Goal: Task Accomplishment & Management: Manage account settings

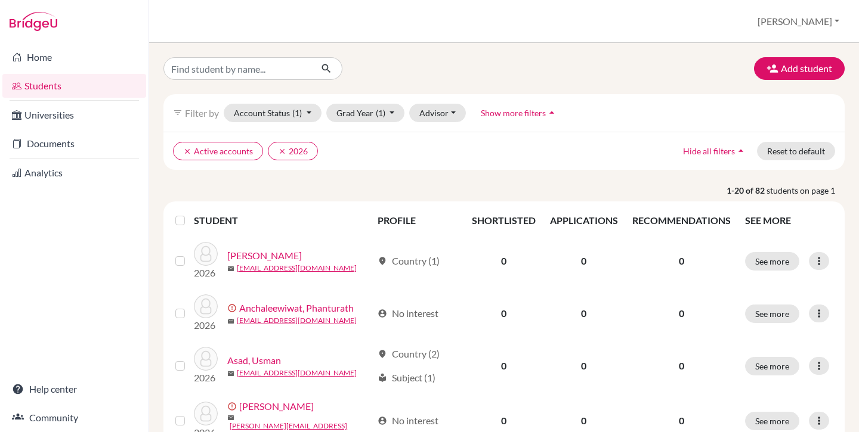
click at [190, 214] on label at bounding box center [190, 214] width 0 height 0
click at [0, 0] on input "checkbox" at bounding box center [0, 0] width 0 height 0
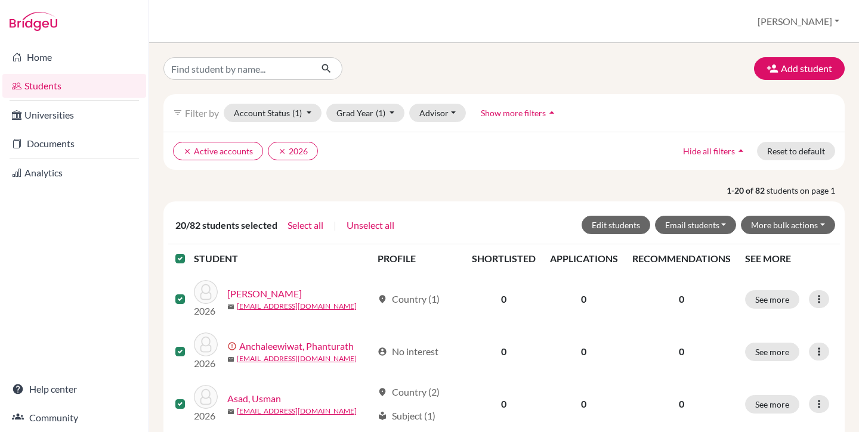
click at [190, 252] on label at bounding box center [190, 252] width 0 height 0
click at [0, 0] on input "checkbox" at bounding box center [0, 0] width 0 height 0
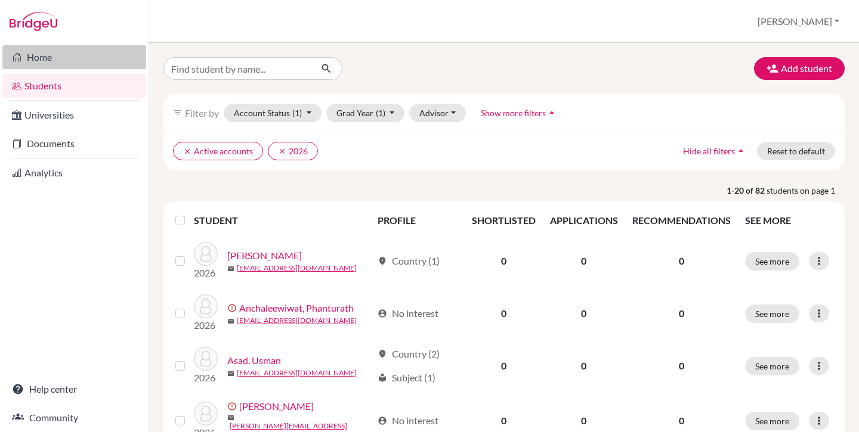
click at [20, 61] on icon at bounding box center [17, 57] width 10 height 14
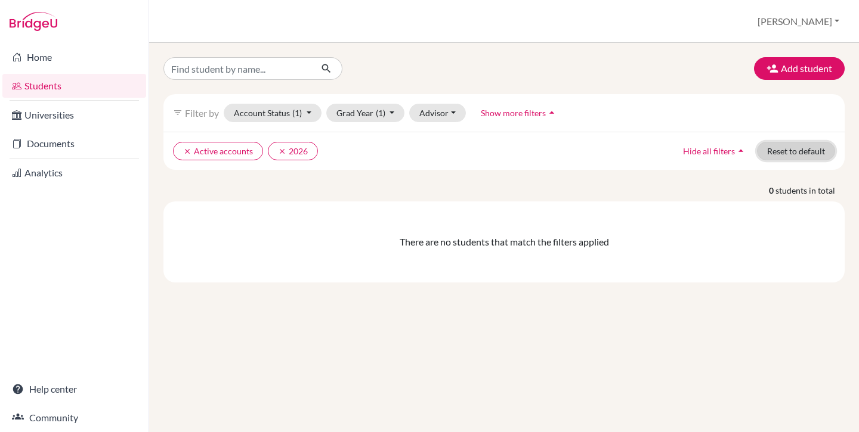
click at [782, 156] on button "Reset to default" at bounding box center [796, 151] width 78 height 18
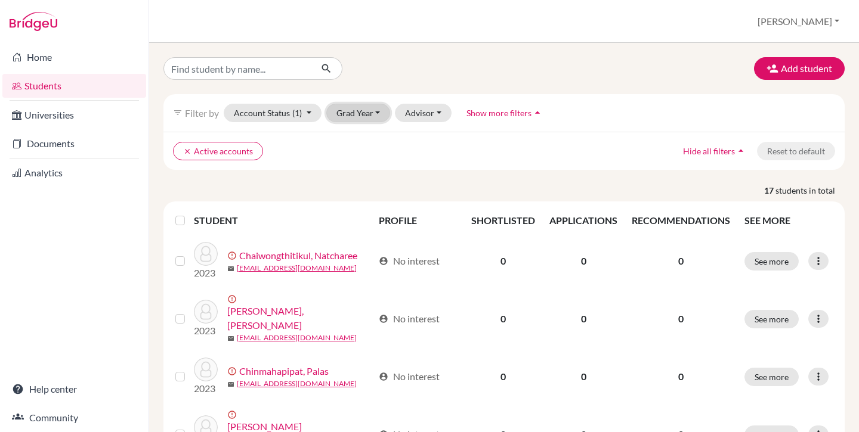
click at [364, 115] on button "Grad Year" at bounding box center [358, 113] width 64 height 18
click at [366, 116] on button "Grad Year" at bounding box center [358, 113] width 64 height 18
click at [816, 24] on button "[PERSON_NAME]" at bounding box center [798, 21] width 92 height 23
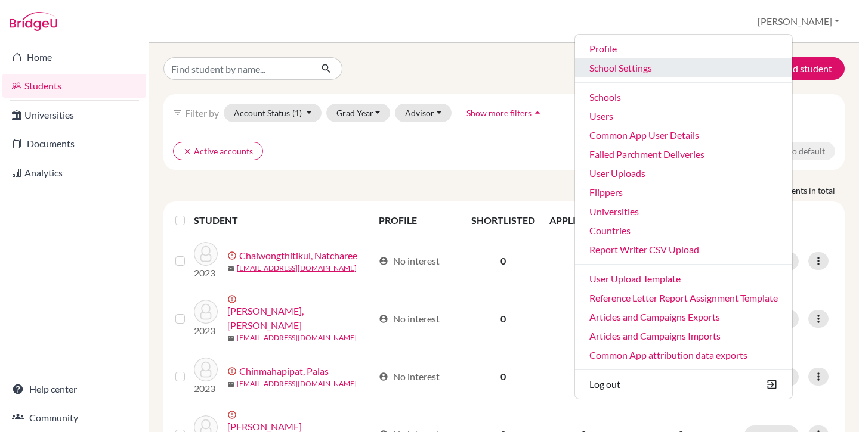
click at [689, 73] on link "School Settings" at bounding box center [683, 67] width 217 height 19
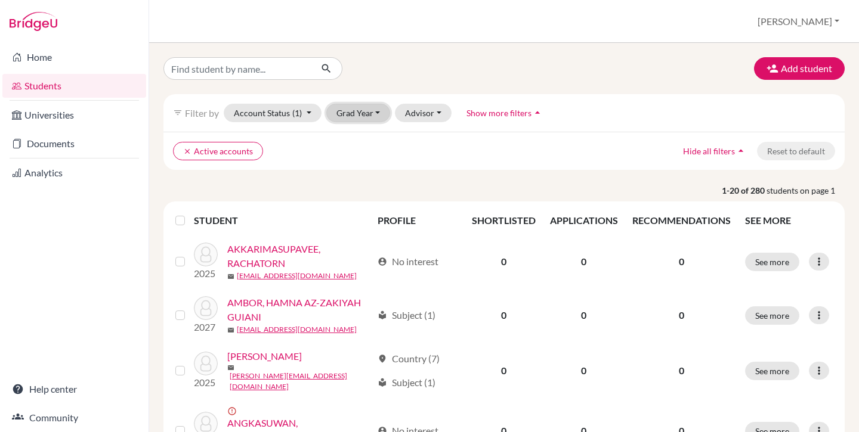
click at [358, 113] on button "Grad Year" at bounding box center [358, 113] width 64 height 18
click at [362, 177] on span "2026" at bounding box center [351, 176] width 21 height 14
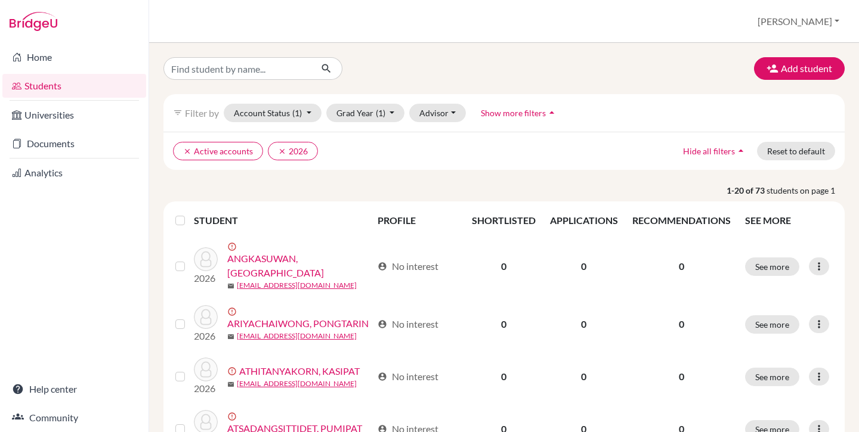
click at [190, 214] on label at bounding box center [190, 214] width 0 height 0
click at [0, 0] on input "checkbox" at bounding box center [0, 0] width 0 height 0
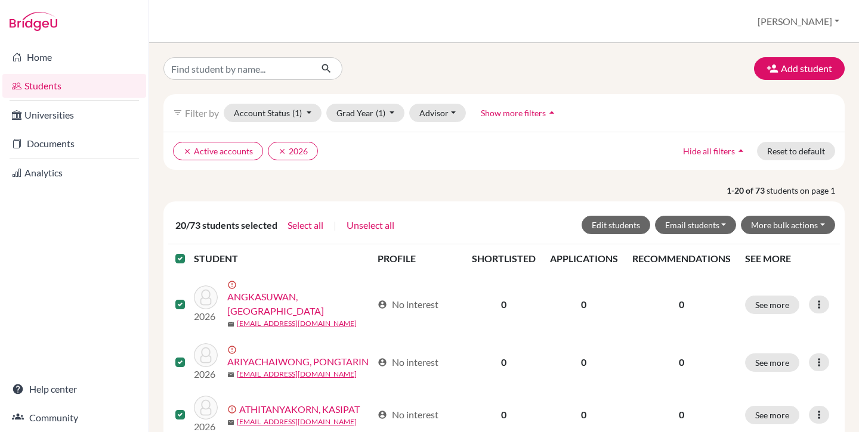
click at [190, 252] on label at bounding box center [190, 252] width 0 height 0
click at [0, 0] on input "checkbox" at bounding box center [0, 0] width 0 height 0
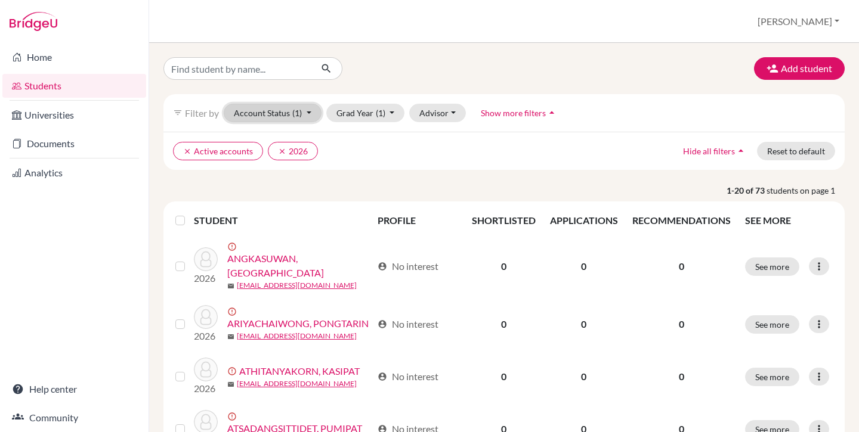
click at [286, 115] on button "Account Status (1)" at bounding box center [273, 113] width 98 height 18
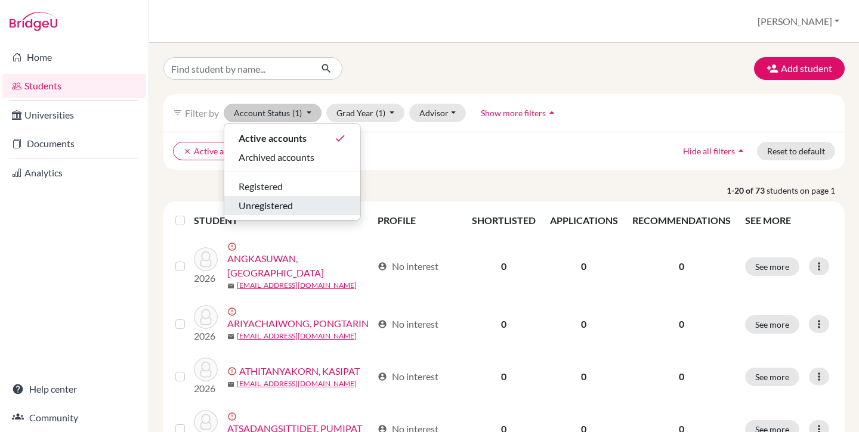
click at [276, 203] on span "Unregistered" at bounding box center [266, 206] width 54 height 14
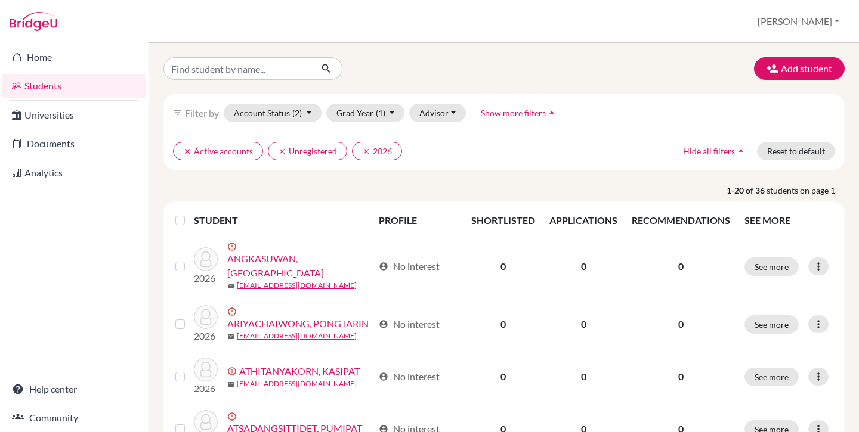
click at [190, 214] on label at bounding box center [190, 214] width 0 height 0
click at [0, 0] on input "checkbox" at bounding box center [0, 0] width 0 height 0
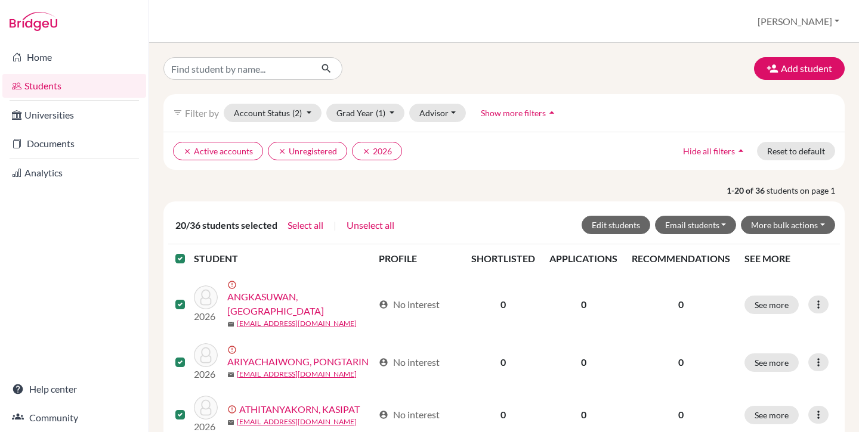
scroll to position [4, 0]
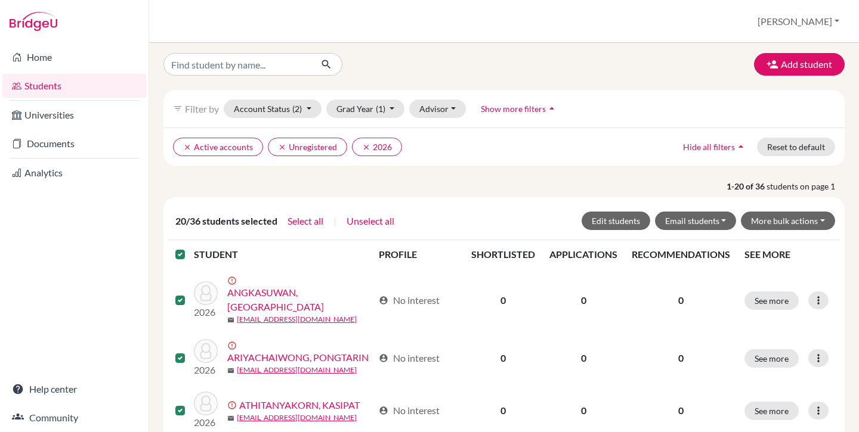
click at [190, 248] on label at bounding box center [190, 248] width 0 height 0
click at [0, 0] on input "checkbox" at bounding box center [0, 0] width 0 height 0
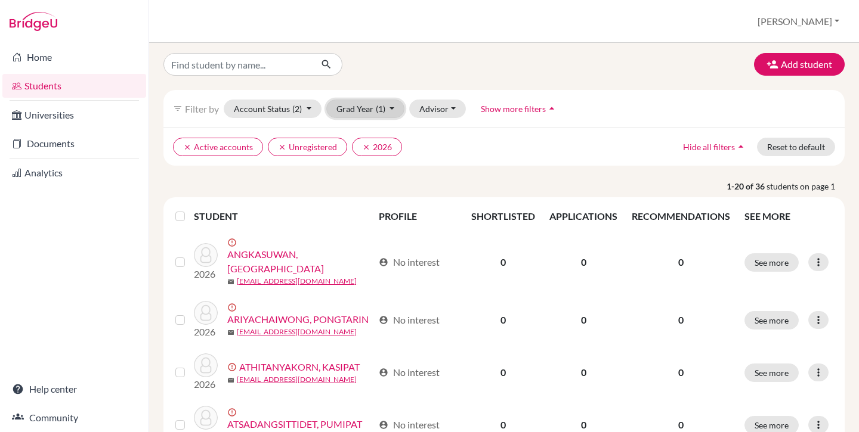
click at [352, 113] on button "Grad Year (1)" at bounding box center [365, 109] width 79 height 18
click at [366, 151] on div "2027" at bounding box center [362, 153] width 42 height 14
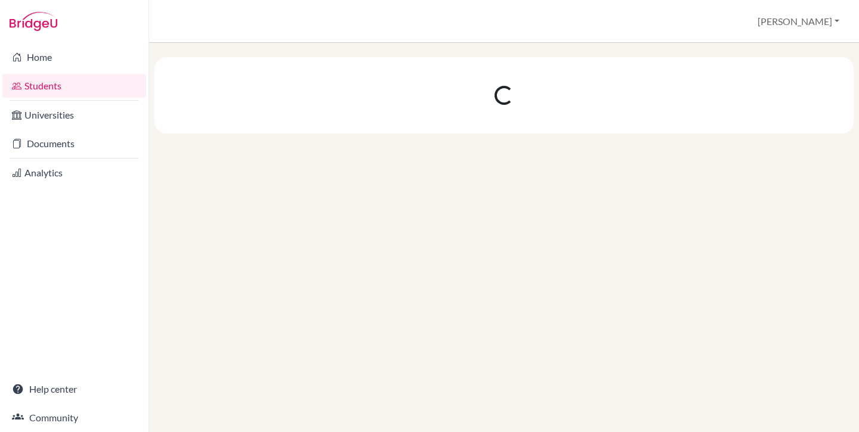
scroll to position [0, 0]
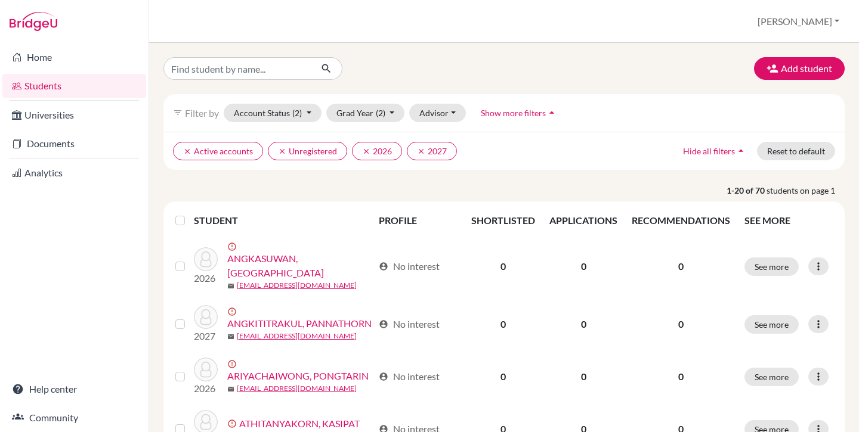
click at [190, 214] on label at bounding box center [190, 214] width 0 height 0
click at [0, 0] on input "checkbox" at bounding box center [0, 0] width 0 height 0
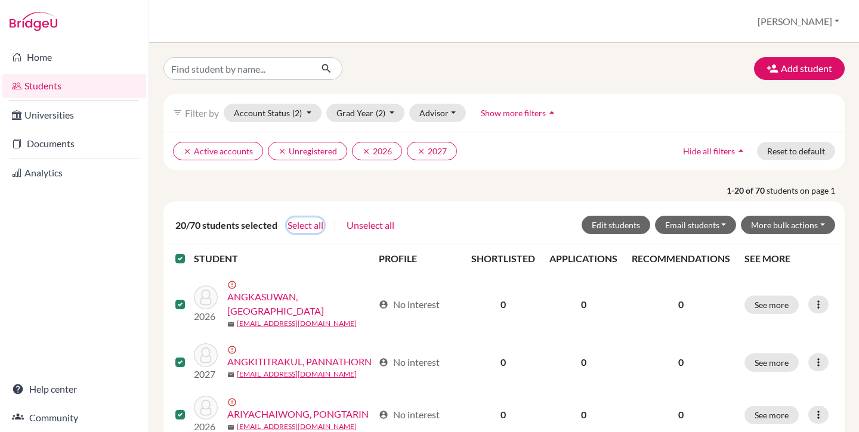
click at [310, 226] on button "Select all" at bounding box center [305, 226] width 37 height 16
click at [788, 227] on button "More bulk actions" at bounding box center [788, 225] width 94 height 18
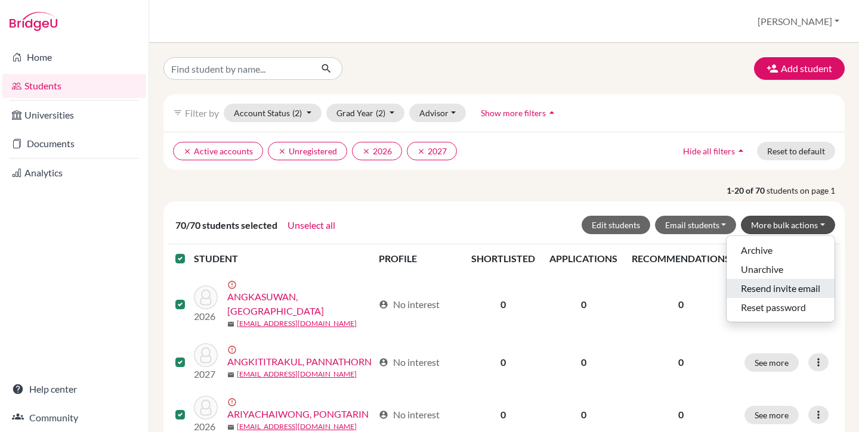
click at [790, 286] on button "Resend invite email" at bounding box center [780, 288] width 108 height 19
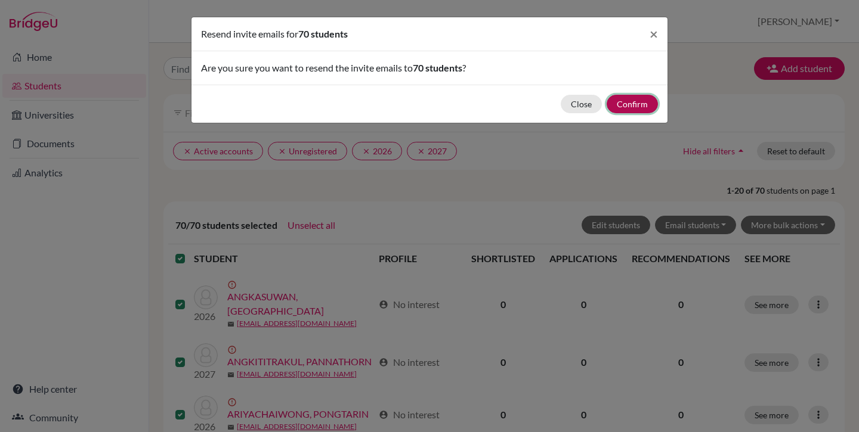
click at [632, 103] on button "Confirm" at bounding box center [632, 104] width 51 height 18
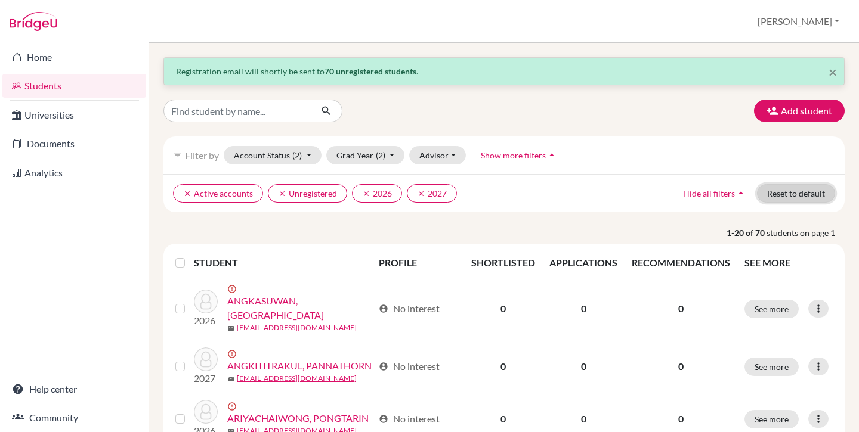
click at [785, 196] on button "Reset to default" at bounding box center [796, 193] width 78 height 18
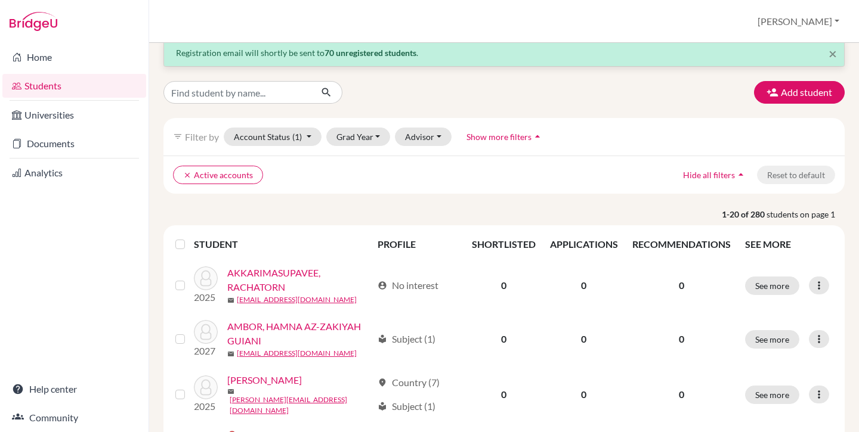
scroll to position [30, 0]
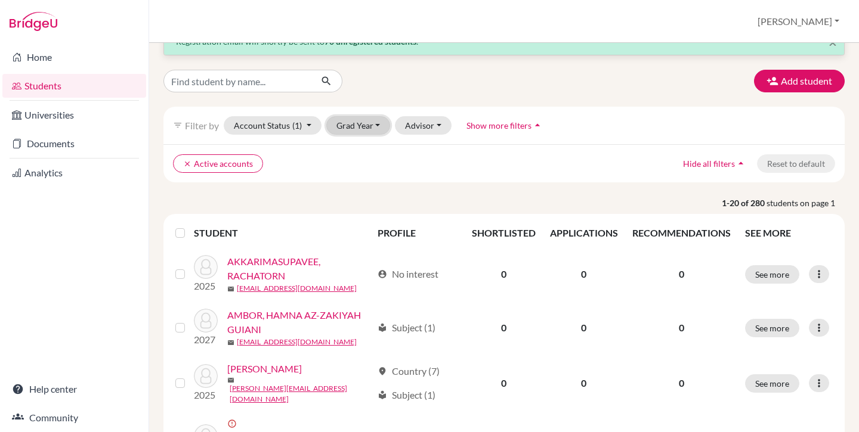
click at [342, 125] on button "Grad Year" at bounding box center [358, 125] width 64 height 18
click at [363, 172] on span "2027" at bounding box center [351, 170] width 21 height 14
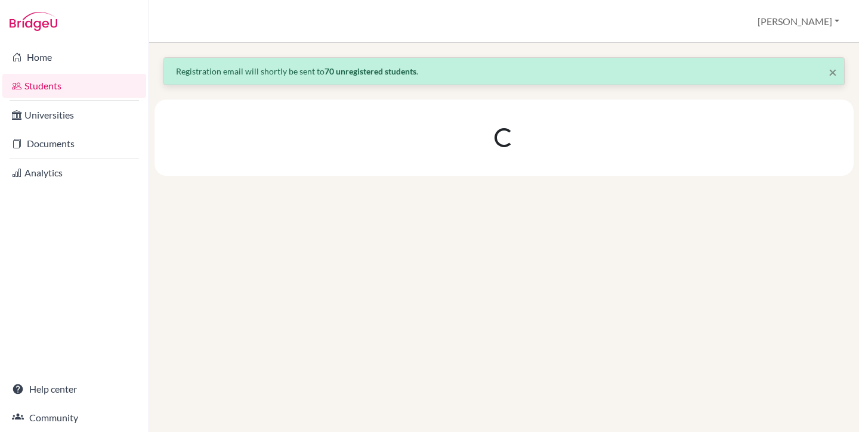
scroll to position [0, 0]
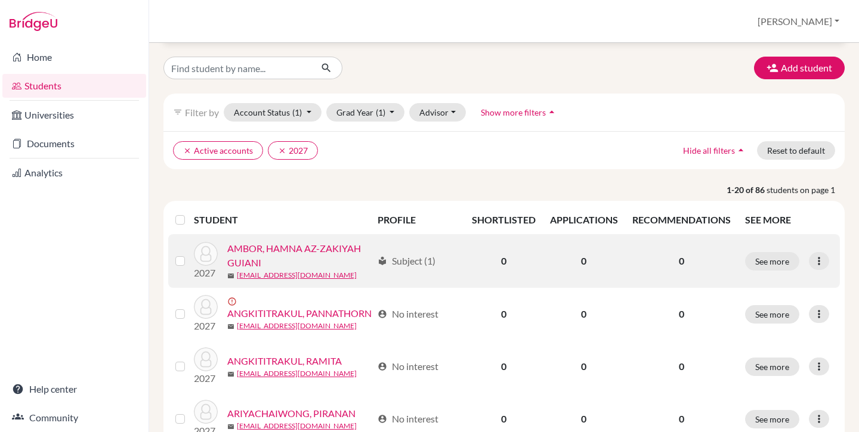
scroll to position [45, 0]
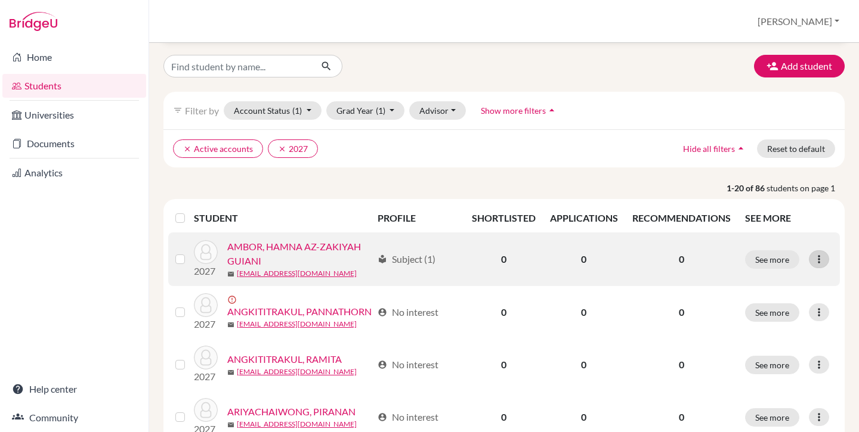
click at [821, 261] on icon at bounding box center [819, 259] width 12 height 12
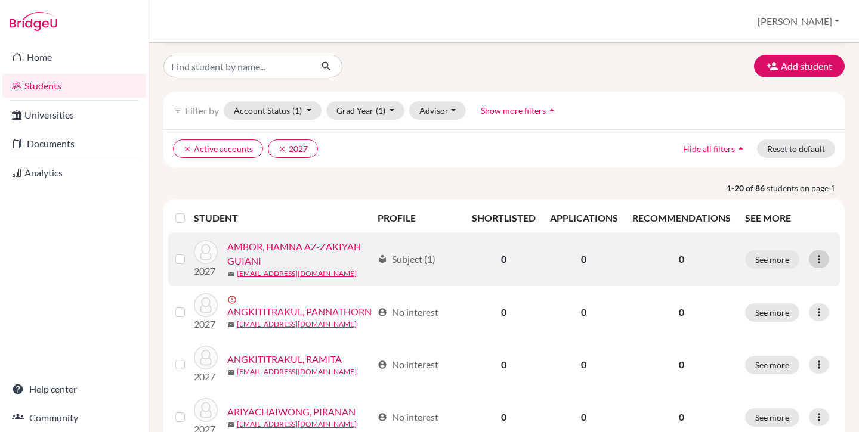
click at [820, 261] on icon at bounding box center [819, 259] width 12 height 12
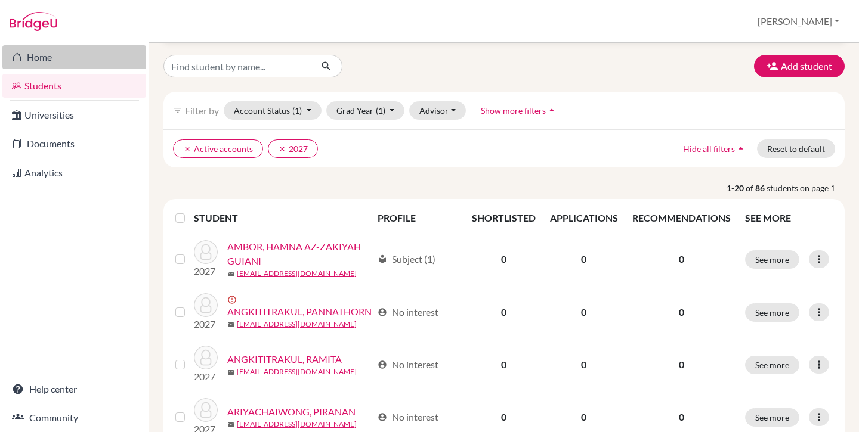
click at [45, 55] on link "Home" at bounding box center [74, 57] width 144 height 24
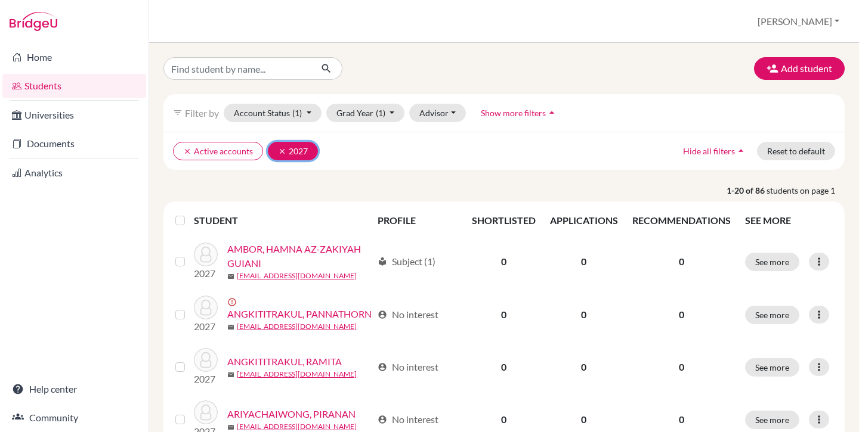
click at [280, 150] on icon "clear" at bounding box center [282, 151] width 8 height 8
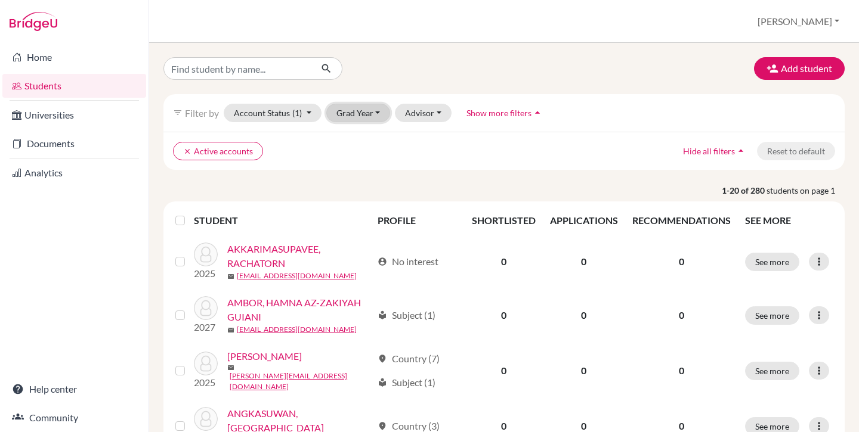
click at [364, 113] on button "Grad Year" at bounding box center [358, 113] width 64 height 18
click at [357, 176] on span "2026" at bounding box center [351, 176] width 21 height 14
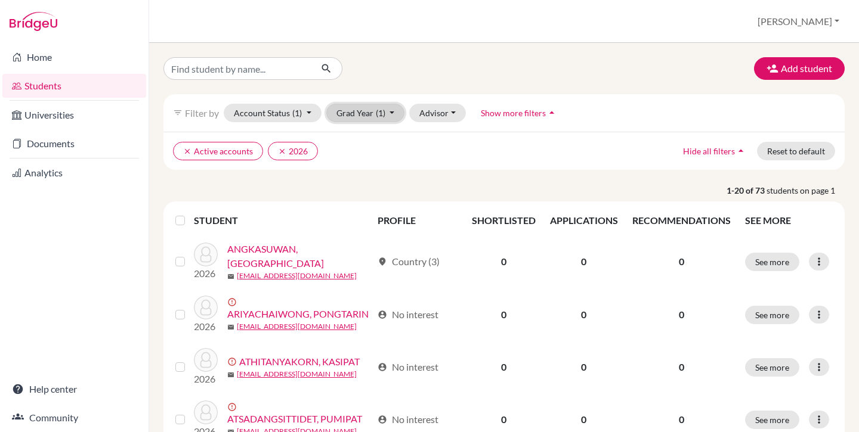
click at [350, 118] on button "Grad Year (1)" at bounding box center [365, 113] width 79 height 18
click at [356, 157] on span "2027" at bounding box center [351, 157] width 21 height 14
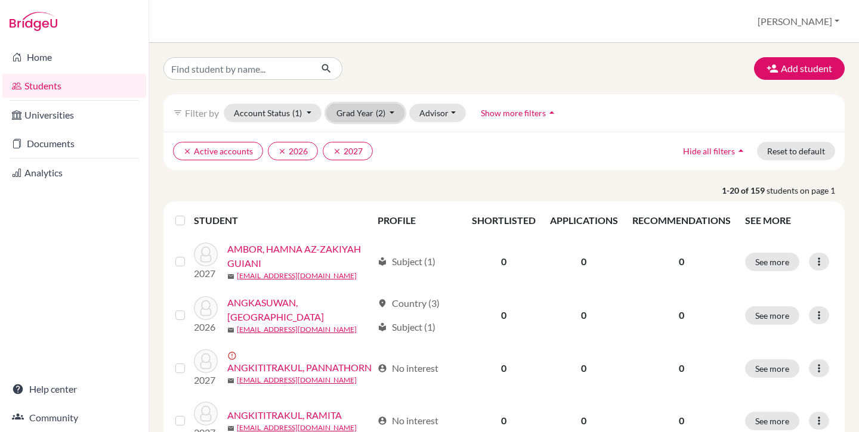
click at [378, 117] on span "(2)" at bounding box center [381, 113] width 10 height 10
click at [373, 139] on div "2028" at bounding box center [362, 138] width 42 height 14
click at [190, 214] on label at bounding box center [190, 214] width 0 height 0
click at [0, 0] on input "checkbox" at bounding box center [0, 0] width 0 height 0
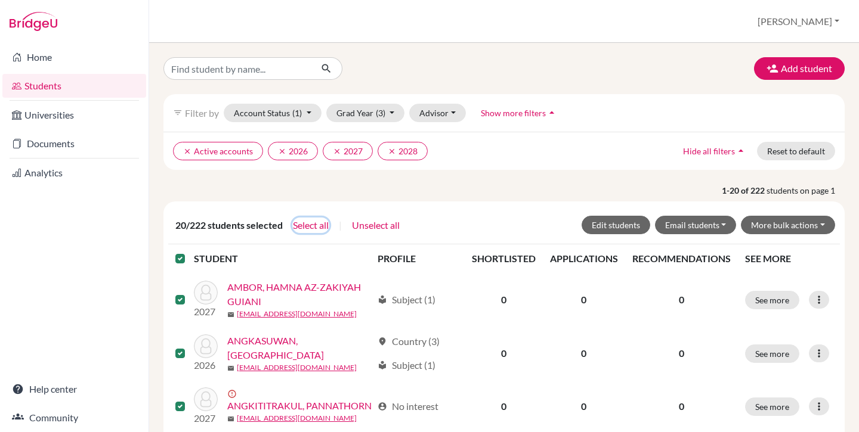
click at [298, 226] on button "Select all" at bounding box center [310, 226] width 37 height 16
click at [615, 225] on button "Edit students" at bounding box center [615, 225] width 69 height 18
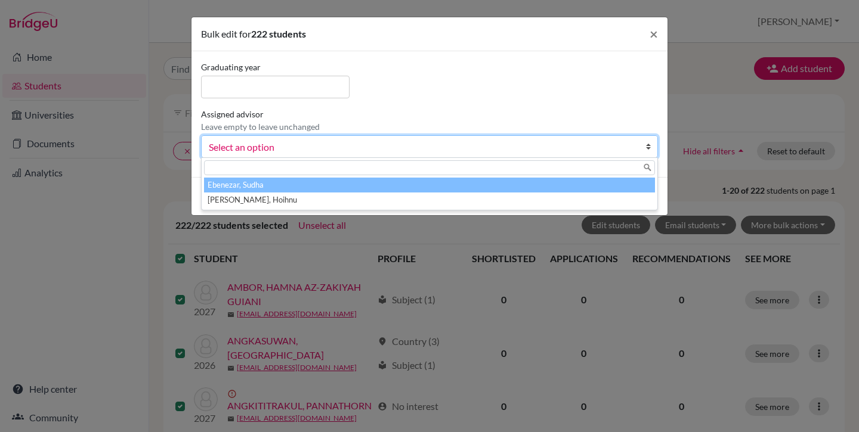
click at [295, 147] on span "Select an option" at bounding box center [422, 148] width 426 height 16
click at [266, 182] on li "Ebenezar, Sudha" at bounding box center [429, 185] width 451 height 15
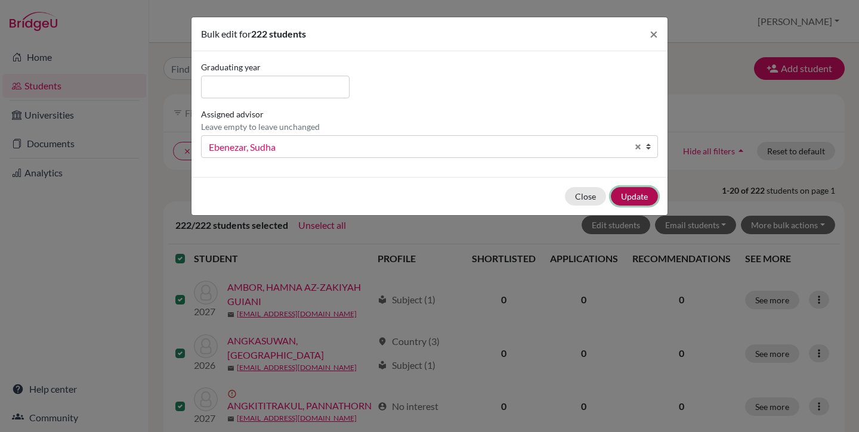
click at [634, 193] on button "Update" at bounding box center [634, 196] width 47 height 18
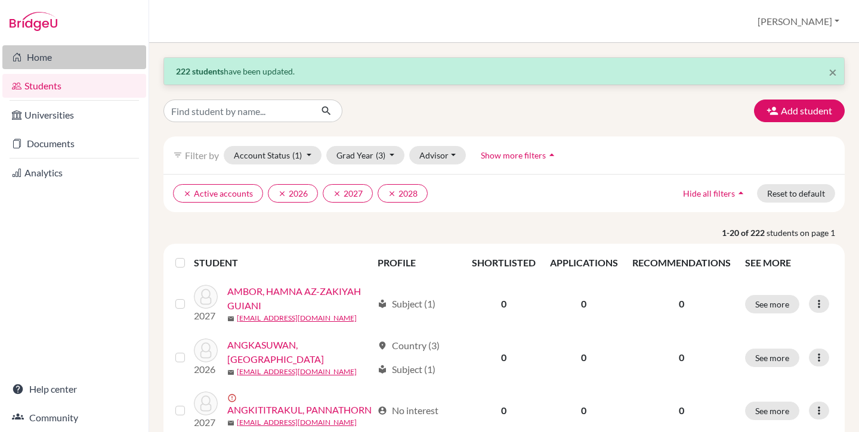
click at [57, 55] on link "Home" at bounding box center [74, 57] width 144 height 24
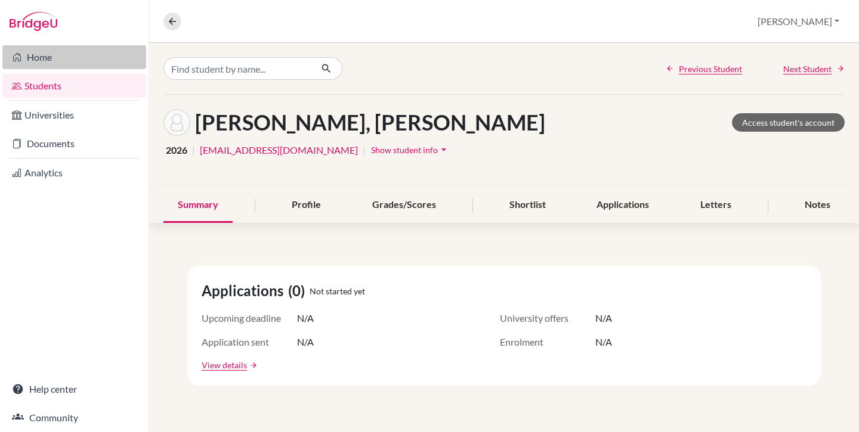
click at [42, 55] on link "Home" at bounding box center [74, 57] width 144 height 24
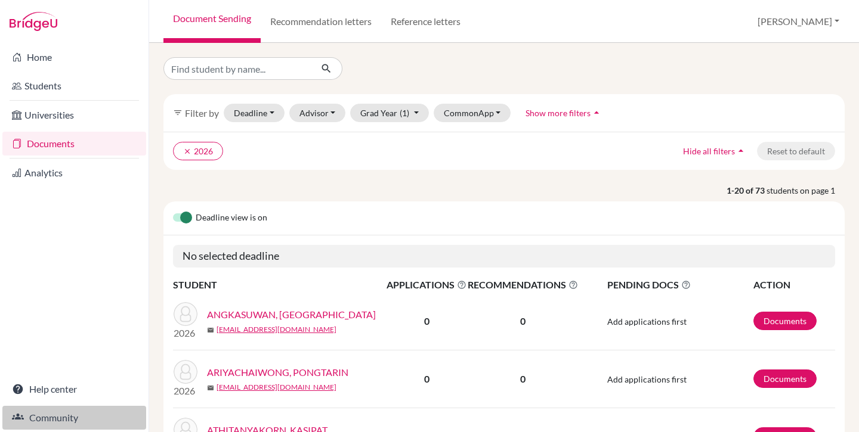
click at [64, 419] on link "Community" at bounding box center [74, 418] width 144 height 24
click at [823, 17] on button "[PERSON_NAME]" at bounding box center [798, 21] width 92 height 23
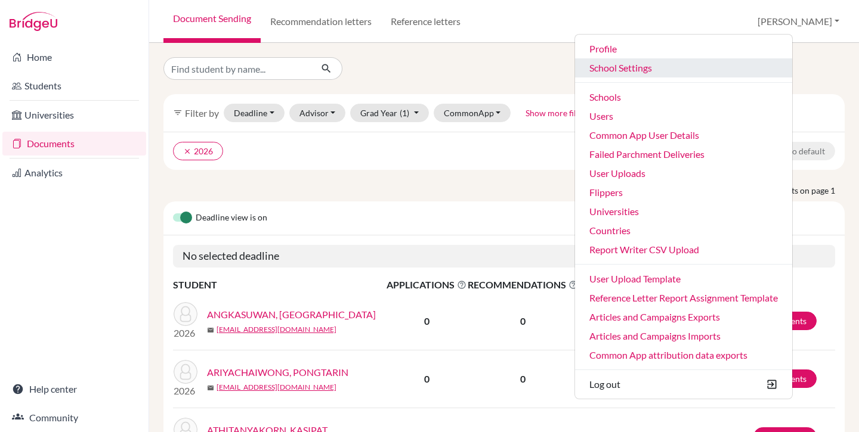
click at [697, 69] on link "School Settings" at bounding box center [683, 67] width 217 height 19
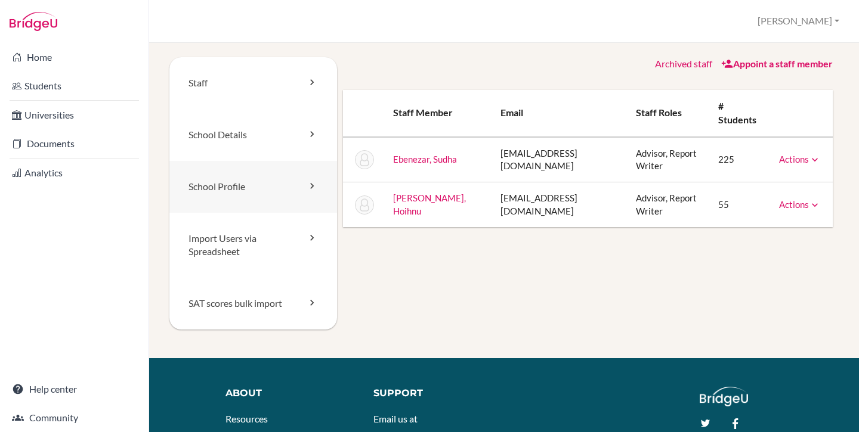
click at [237, 184] on link "School Profile" at bounding box center [253, 187] width 168 height 52
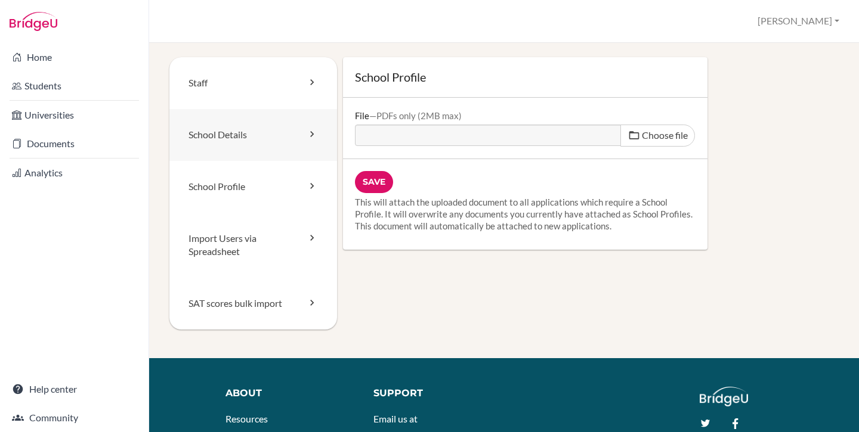
click at [222, 140] on link "School Details" at bounding box center [253, 135] width 168 height 52
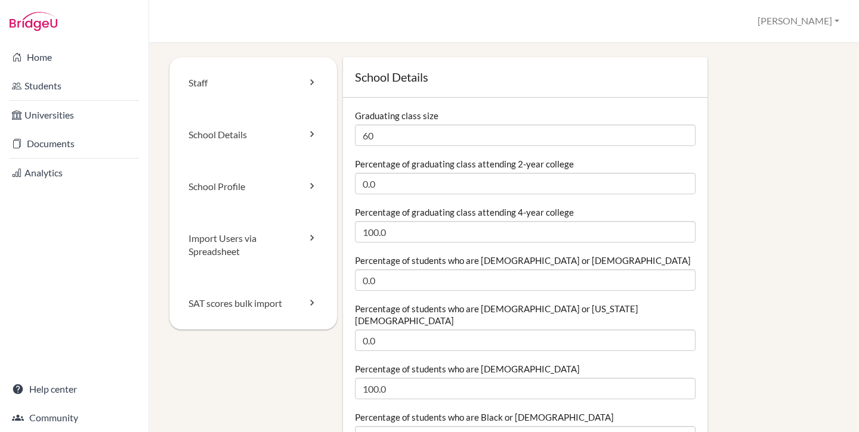
scroll to position [3, 0]
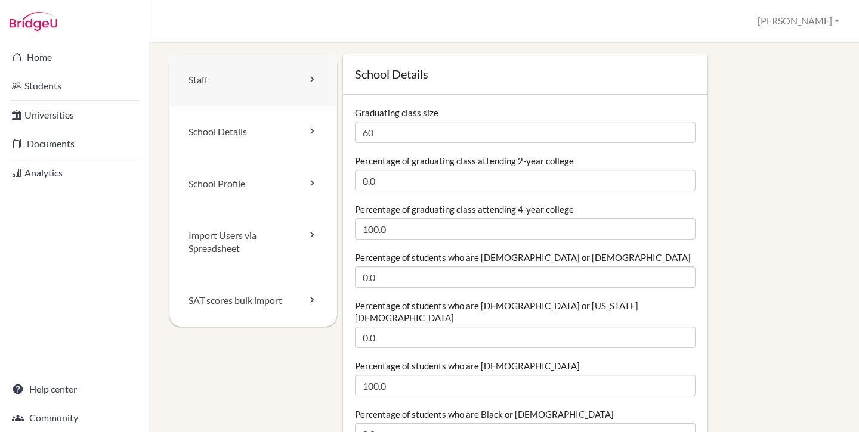
click at [204, 94] on link "Staff" at bounding box center [253, 80] width 168 height 52
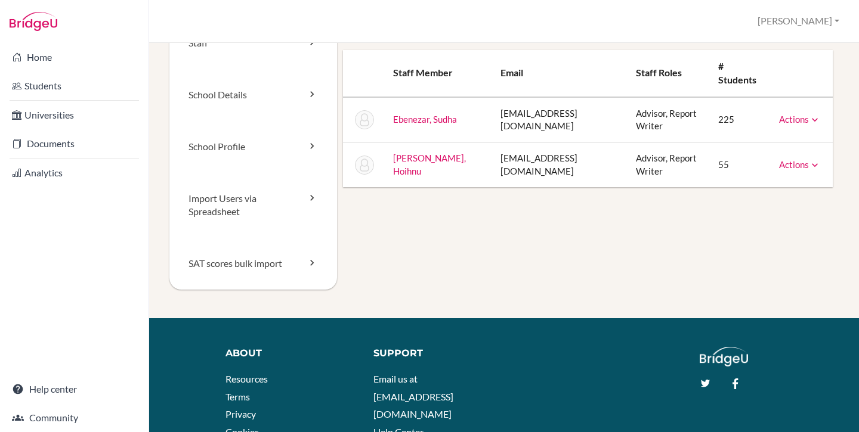
scroll to position [39, 0]
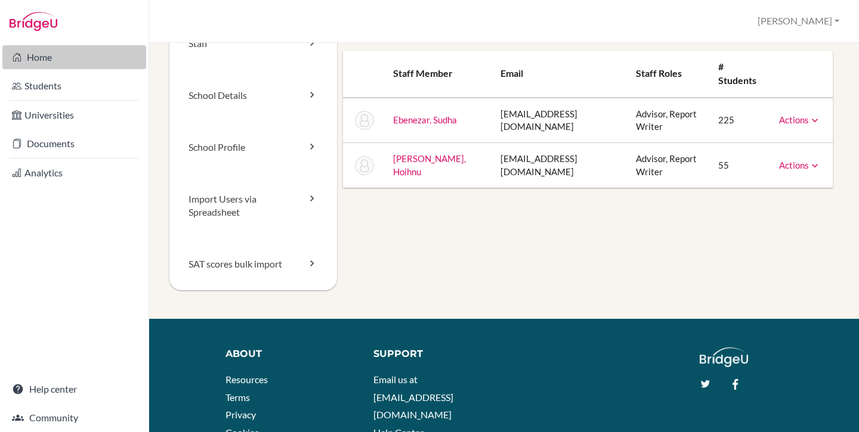
click at [49, 53] on link "Home" at bounding box center [74, 57] width 144 height 24
